Goal: Transaction & Acquisition: Purchase product/service

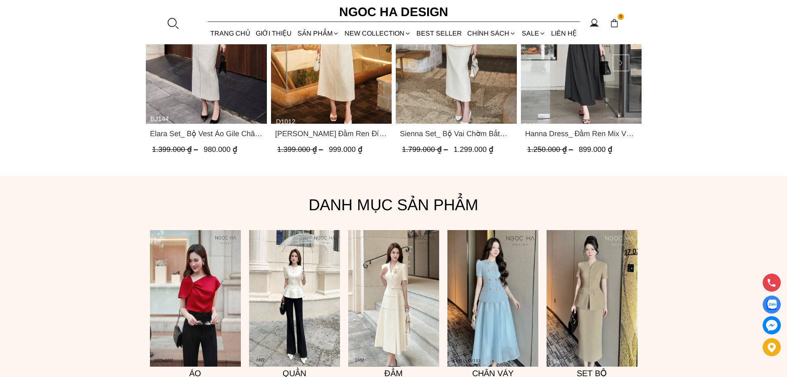
scroll to position [642, 0]
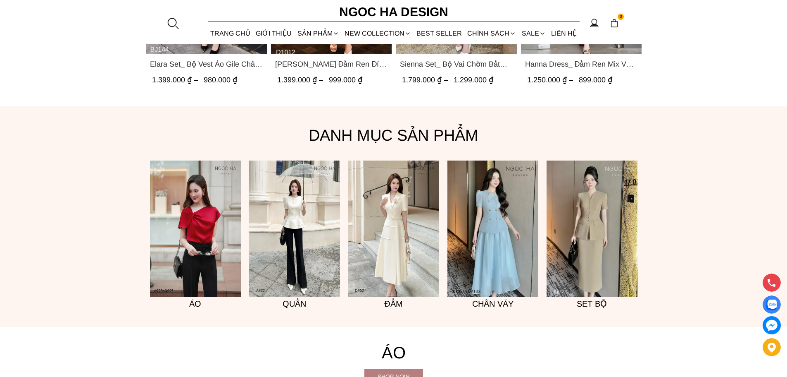
click at [195, 229] on img at bounding box center [195, 228] width 91 height 136
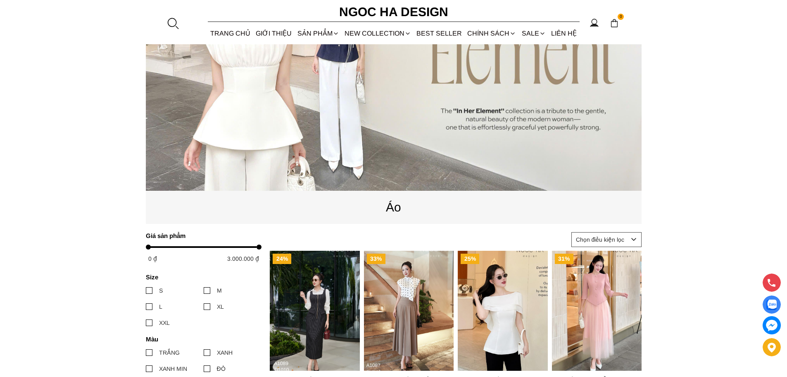
scroll to position [91, 0]
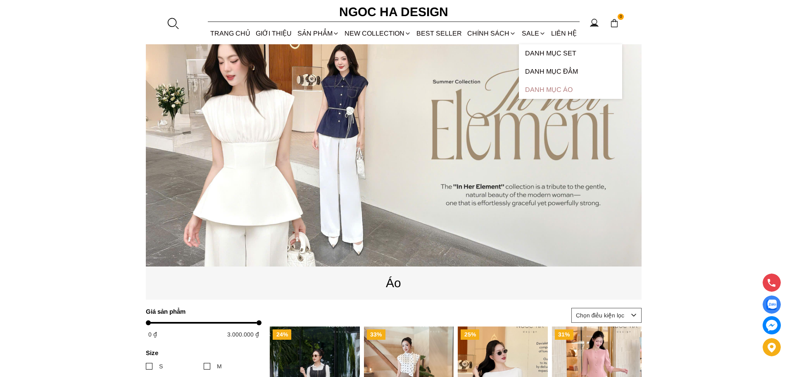
click at [539, 91] on link "Danh Mục Áo" at bounding box center [570, 90] width 103 height 18
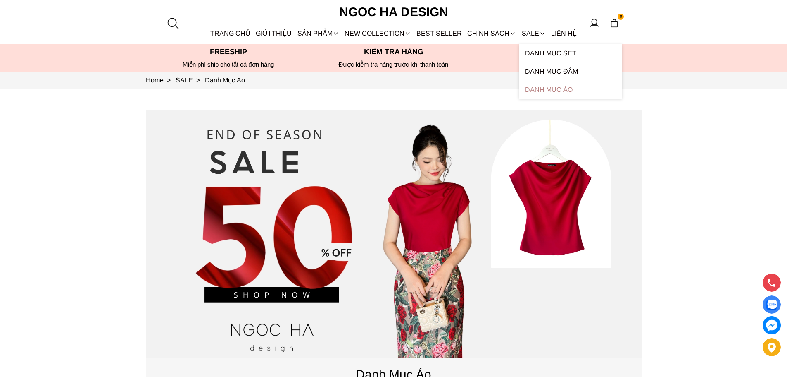
click at [546, 89] on link "Danh Mục Áo" at bounding box center [570, 90] width 103 height 18
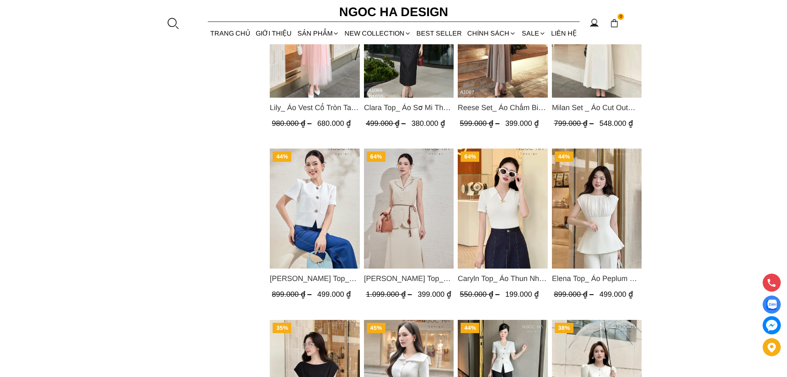
scroll to position [661, 0]
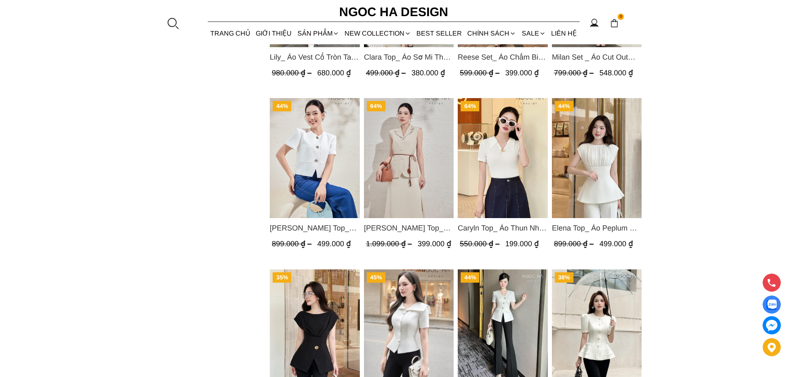
click at [511, 226] on span "Caryln Top_ Áo Thun Nhún Ngực Tay Cộc Màu Đỏ A1062" at bounding box center [503, 228] width 90 height 12
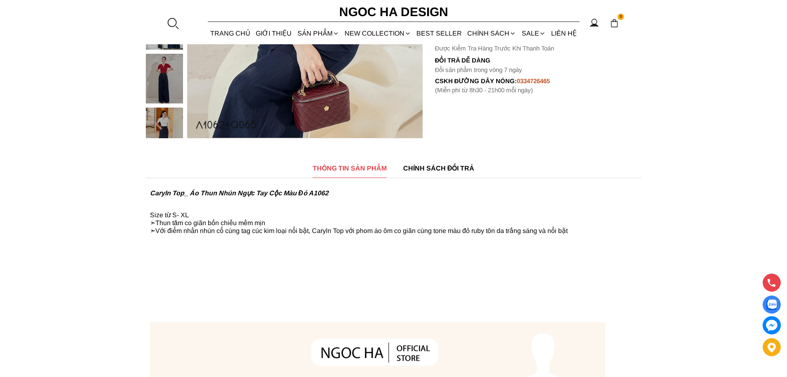
scroll to position [248, 0]
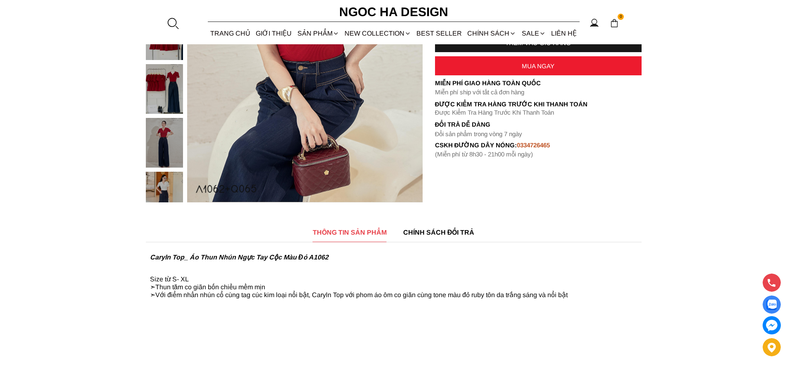
click at [439, 230] on span "CHÍNH SÁCH ĐỔI TRẢ" at bounding box center [439, 232] width 72 height 10
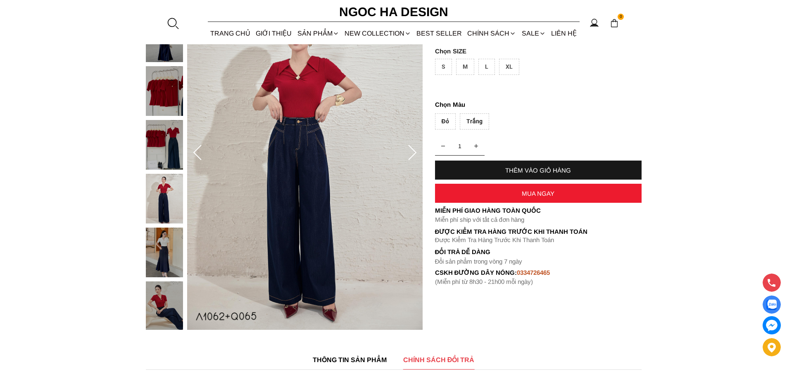
scroll to position [63, 0]
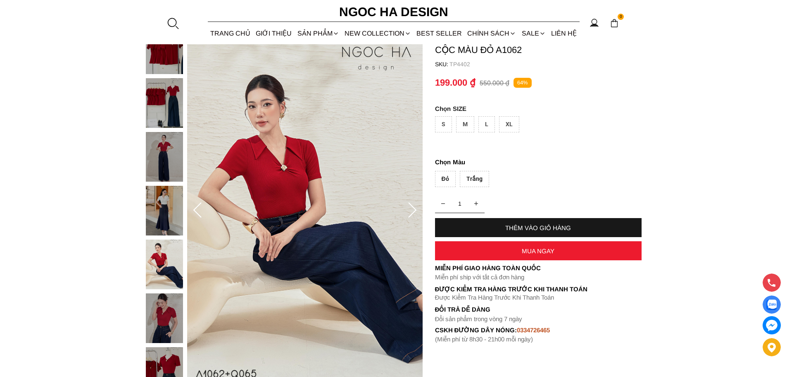
click at [443, 129] on div "S" at bounding box center [443, 124] width 17 height 16
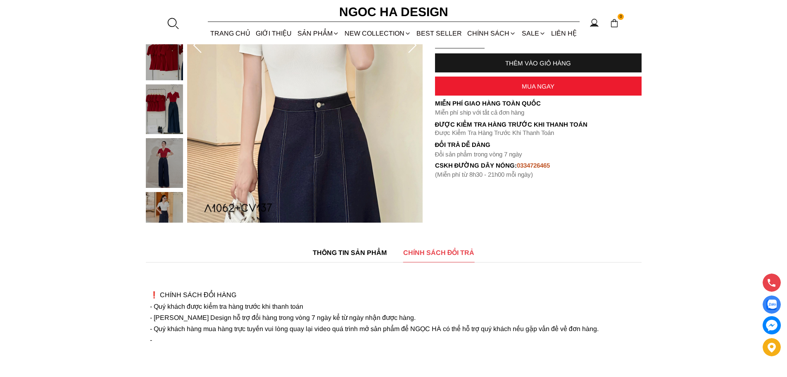
scroll to position [229, 0]
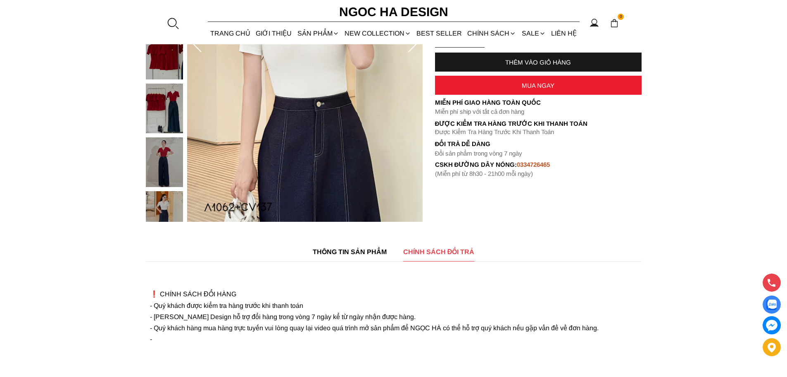
click at [358, 250] on span "THÔNG TIN SẢN PHẨM" at bounding box center [350, 251] width 74 height 10
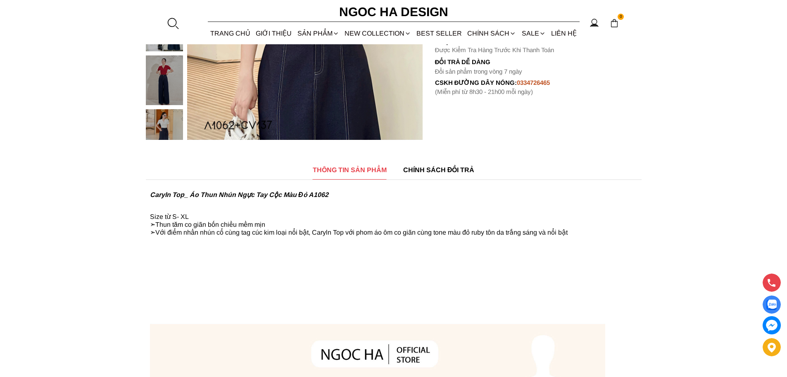
scroll to position [394, 0]
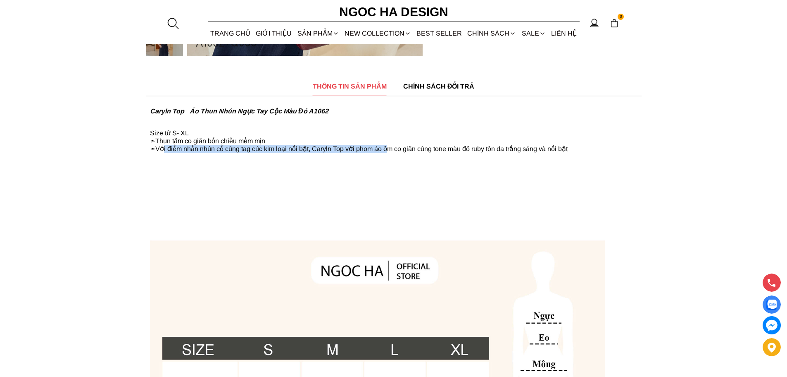
drag, startPoint x: 164, startPoint y: 149, endPoint x: 388, endPoint y: 152, distance: 224.0
click at [388, 152] on p "Size từ S- XL ➣Thun tăm co giãn bốn chiều mềm mịn ➣Với điểm nhấn nhún cổ cùng t…" at bounding box center [394, 137] width 488 height 31
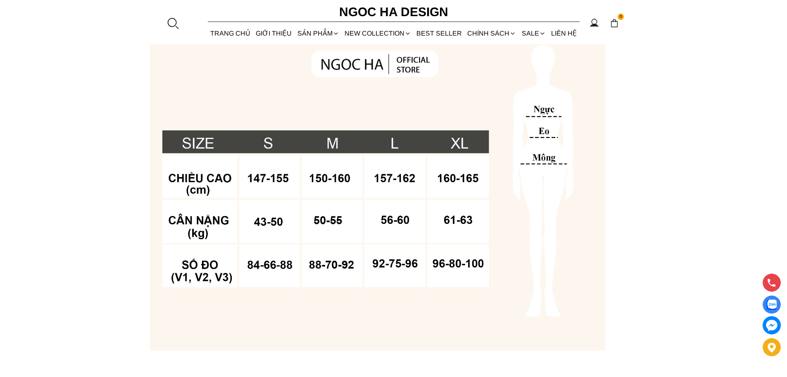
scroll to position [601, 0]
click at [327, 221] on img at bounding box center [377, 179] width 455 height 455
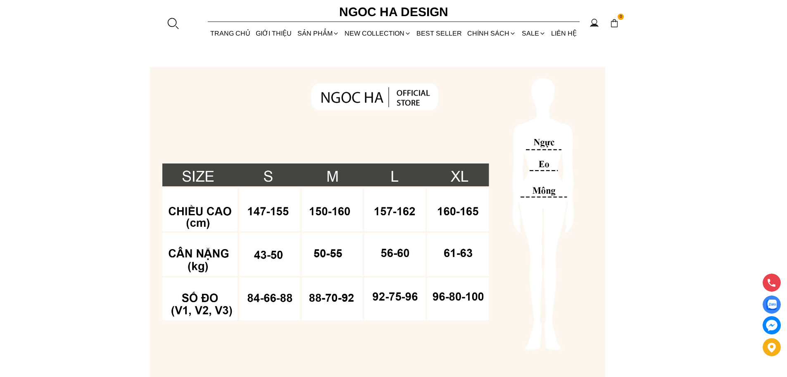
scroll to position [559, 0]
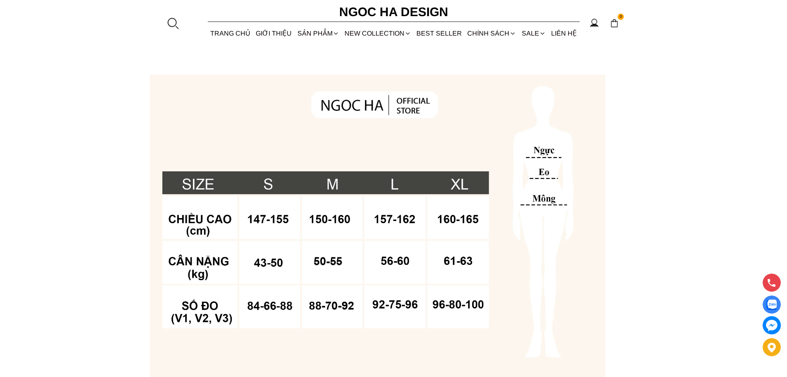
click at [413, 261] on img at bounding box center [377, 221] width 455 height 455
